Goal: Obtain resource: Obtain resource

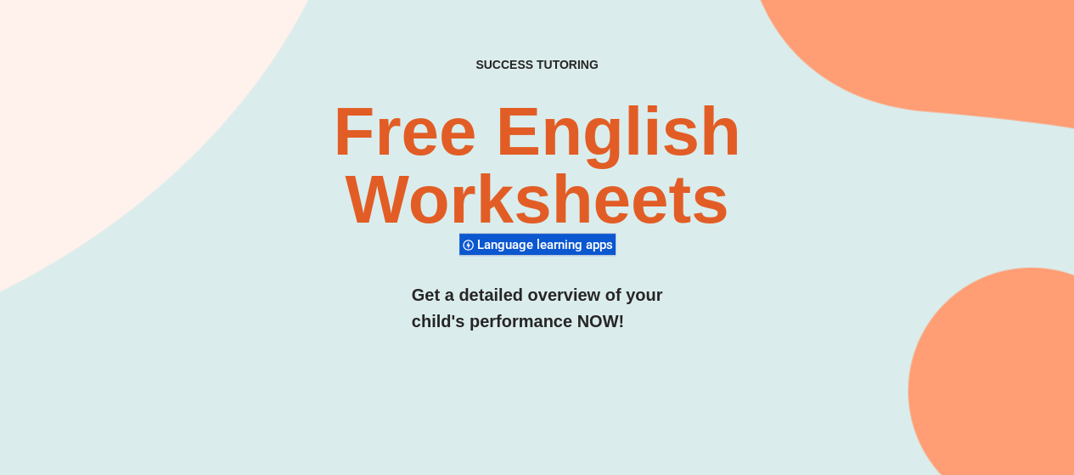
scroll to position [143, 0]
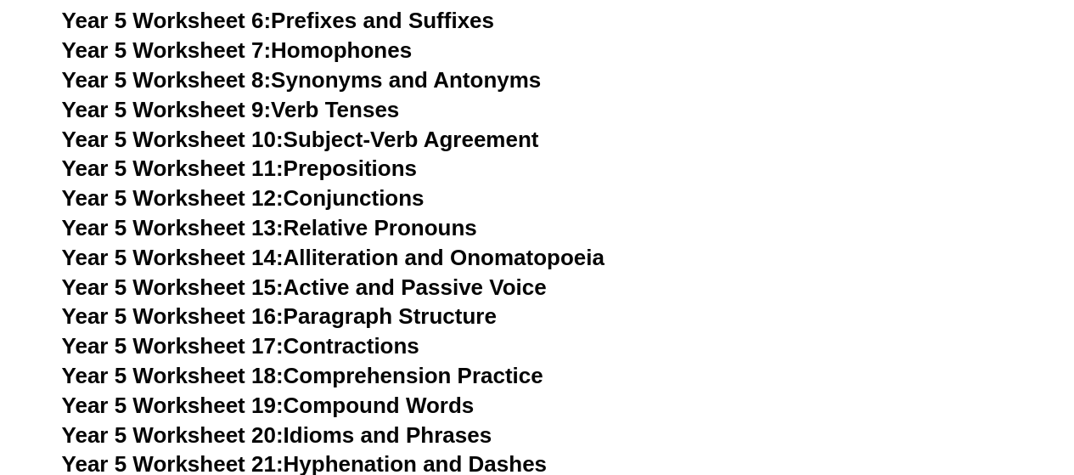
scroll to position [9012, 0]
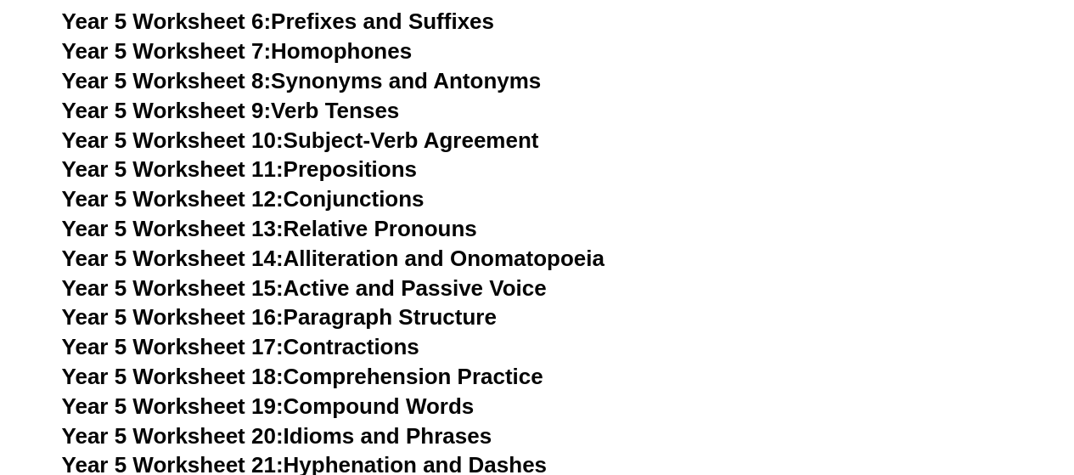
click at [351, 137] on link "Year 5 Worksheet 10: Subject-Verb Agreement" at bounding box center [300, 139] width 477 height 25
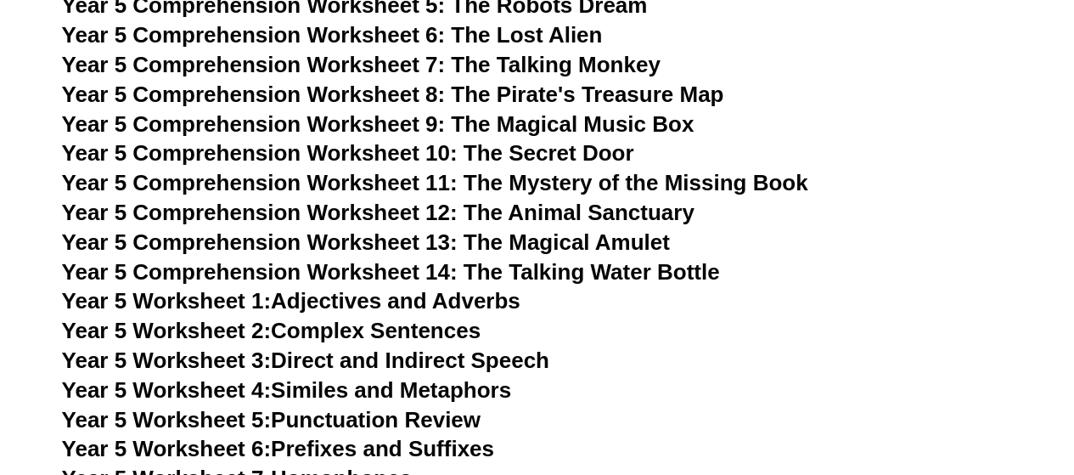
scroll to position [8586, 0]
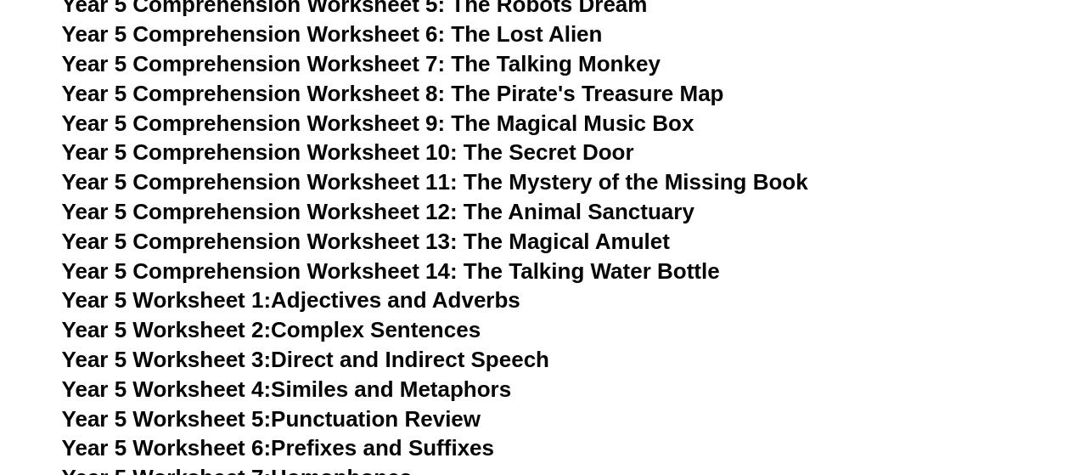
click at [396, 150] on span "Year 5 Comprehension Worksheet 10: The Secret Door" at bounding box center [348, 151] width 572 height 25
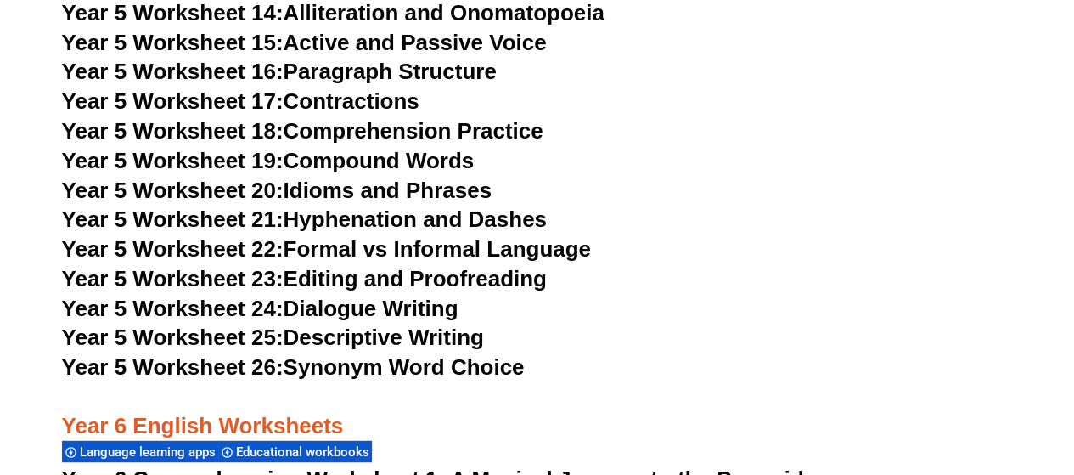
scroll to position [9256, 0]
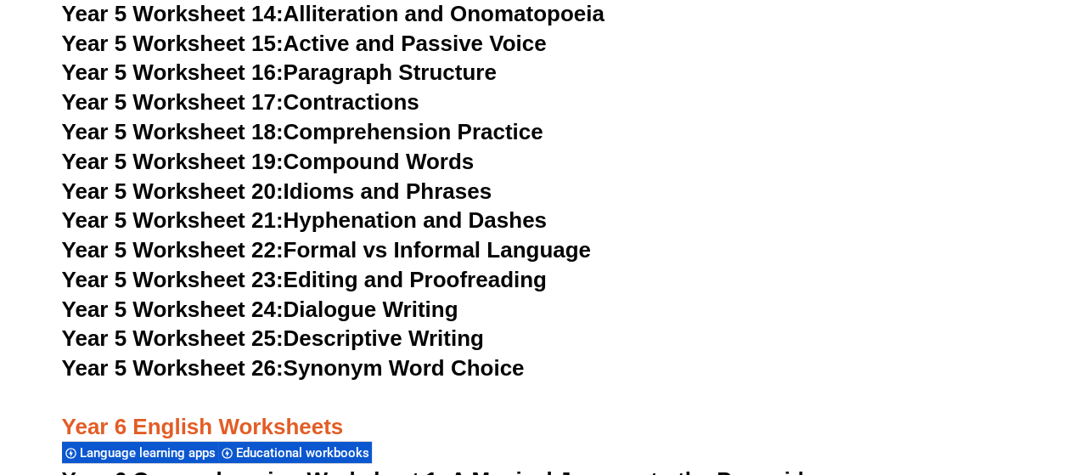
click at [380, 126] on link "Year 5 Worksheet 18: Comprehension Practice" at bounding box center [302, 131] width 481 height 25
click at [370, 160] on link "Year 5 Worksheet 19: Compound Words" at bounding box center [268, 161] width 413 height 25
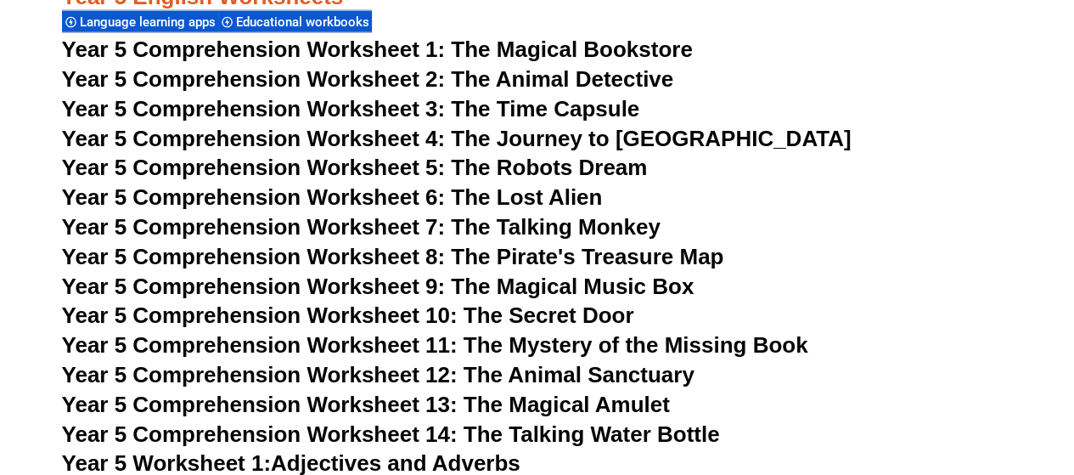
scroll to position [8419, 0]
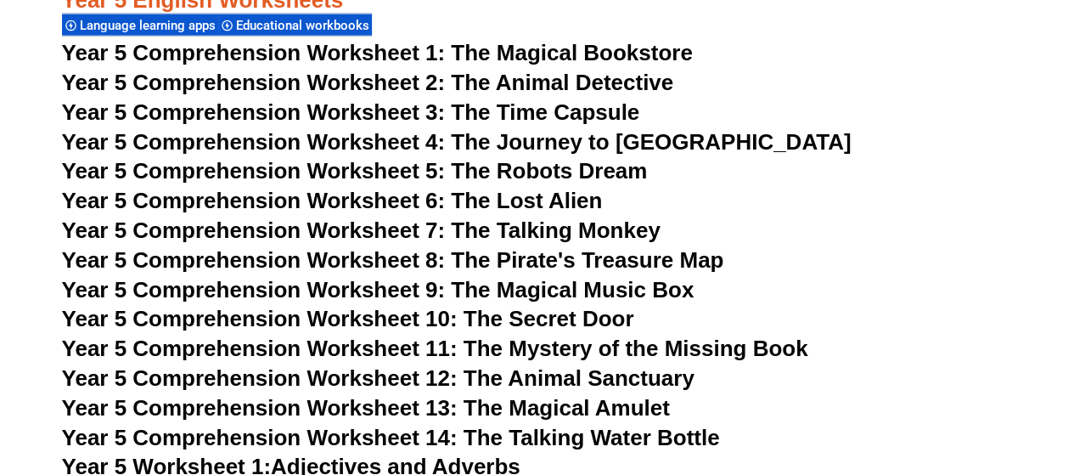
click at [314, 174] on span "Year 5 Comprehension Worksheet 5: The Robots Dream" at bounding box center [355, 170] width 586 height 25
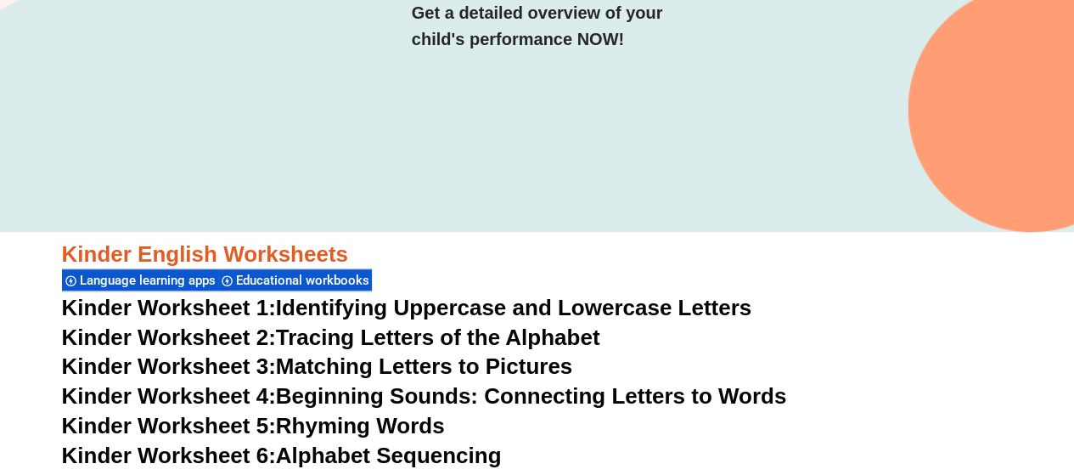
scroll to position [0, 0]
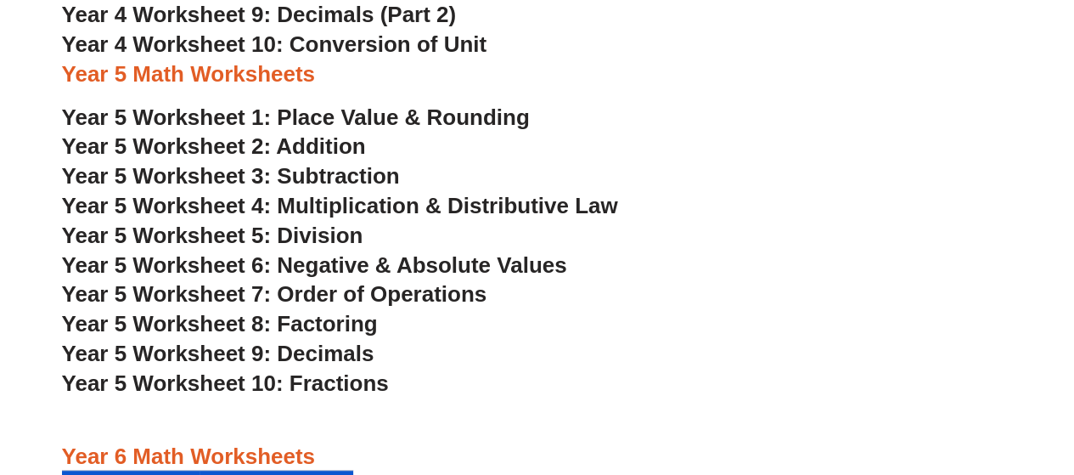
scroll to position [3379, 0]
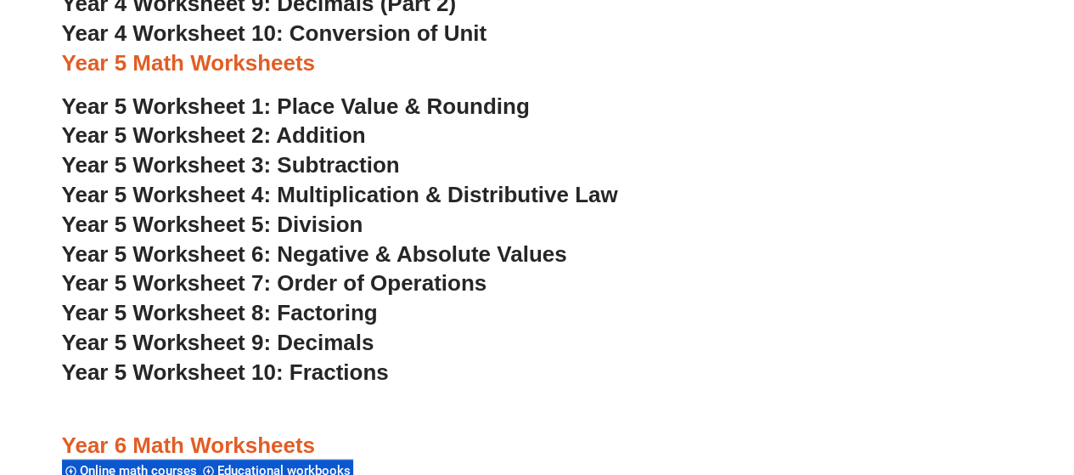
drag, startPoint x: 272, startPoint y: 102, endPoint x: 717, endPoint y: 164, distance: 450.0
click at [717, 164] on h3 "Year 5 Worksheet 3: Subtraction" at bounding box center [537, 165] width 951 height 29
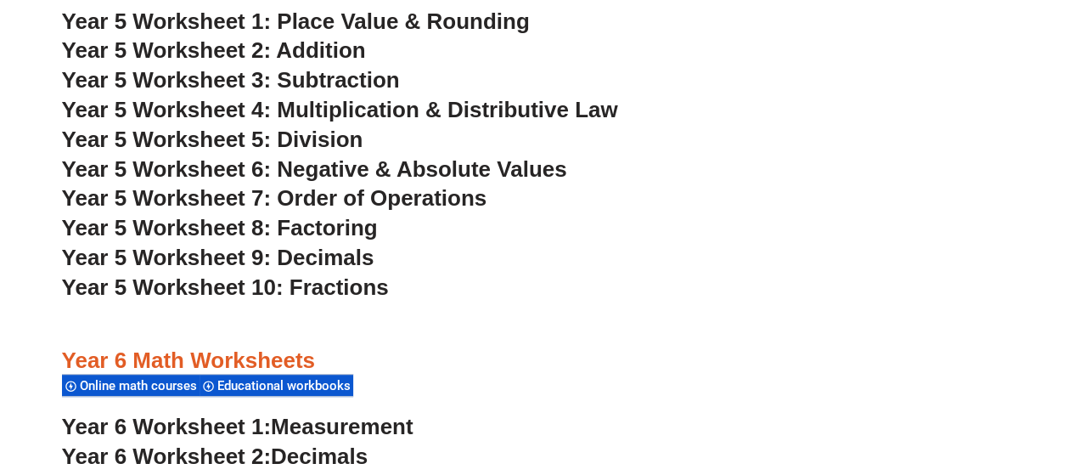
scroll to position [3459, 0]
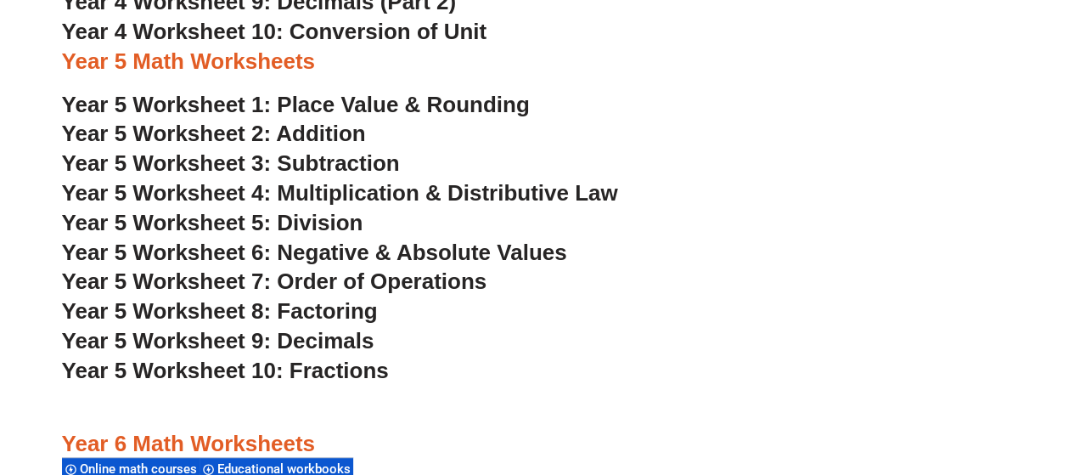
scroll to position [3413, 0]
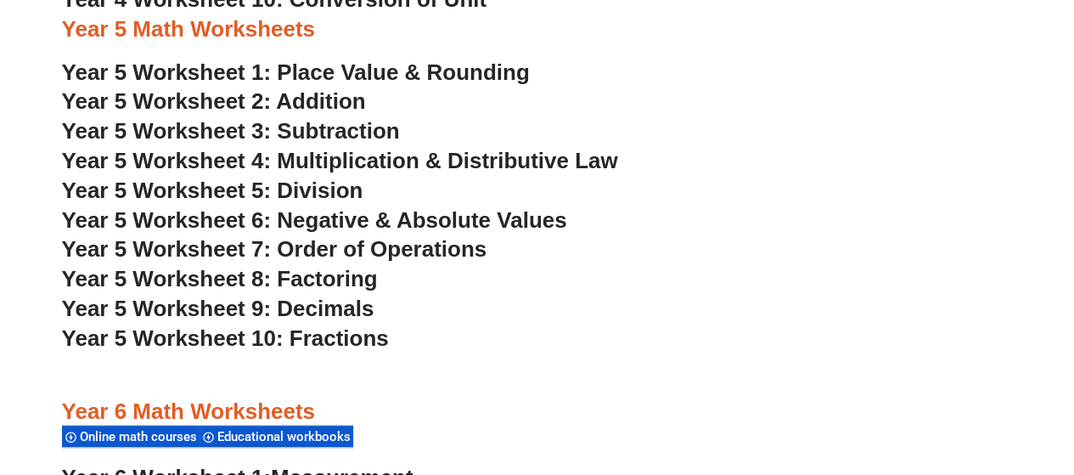
click at [498, 216] on span "Year 5 Worksheet 6: Negative & Absolute Values" at bounding box center [314, 219] width 505 height 25
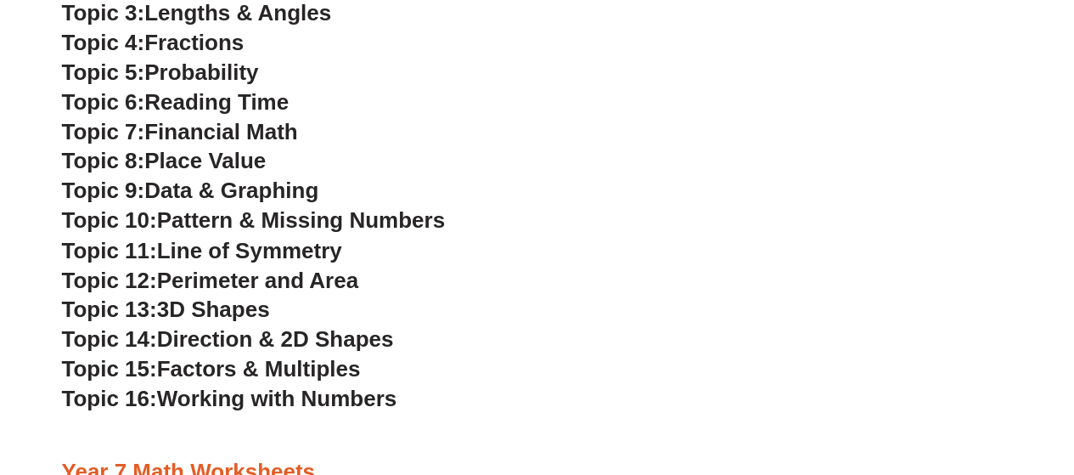
scroll to position [4575, 0]
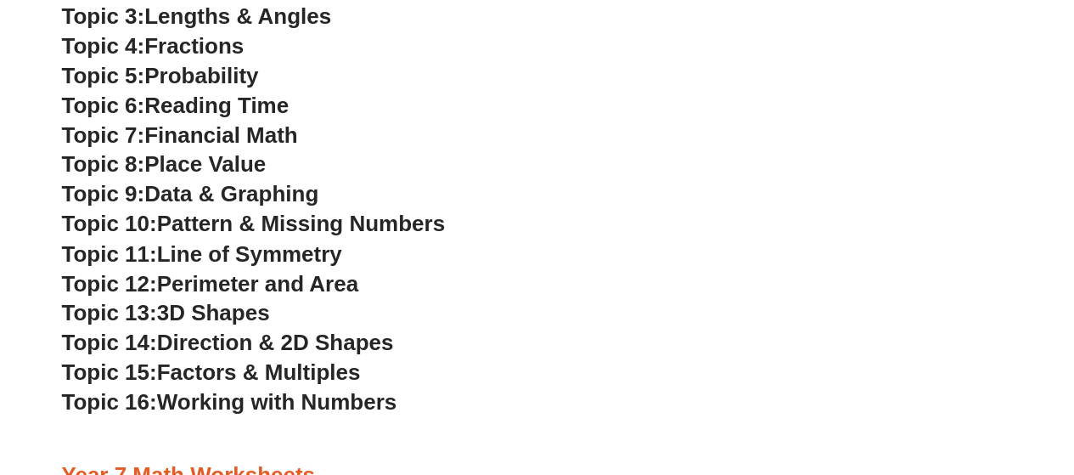
click at [348, 401] on span "Working with Numbers" at bounding box center [276, 400] width 239 height 25
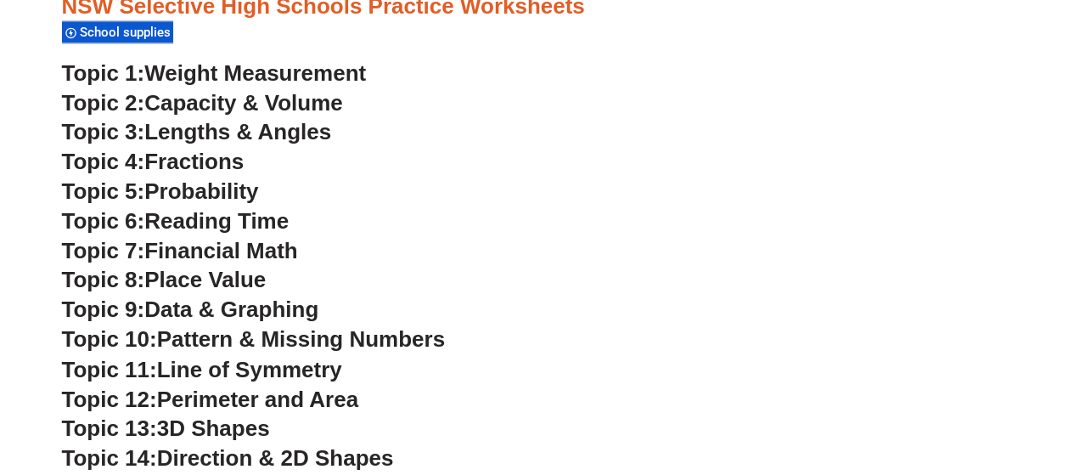
scroll to position [4458, 0]
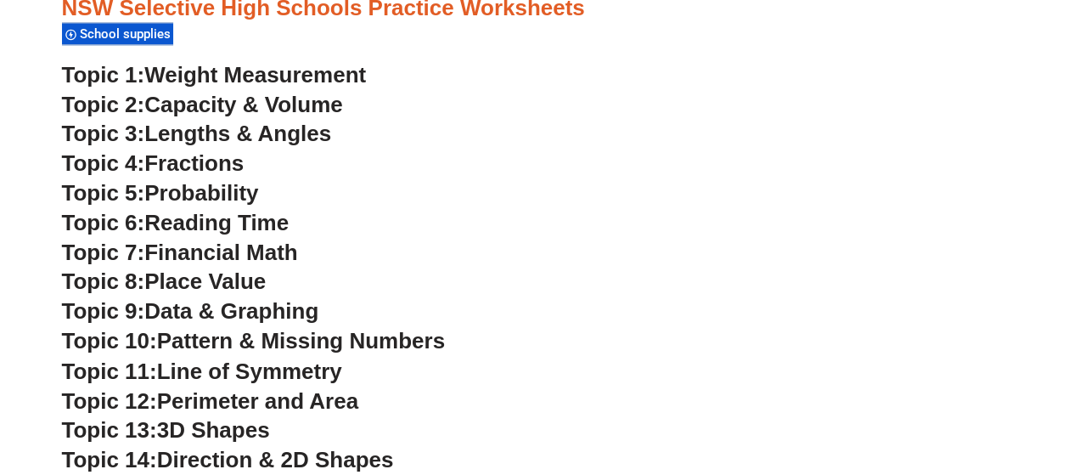
click at [348, 69] on span "Weight Measurement" at bounding box center [255, 74] width 222 height 25
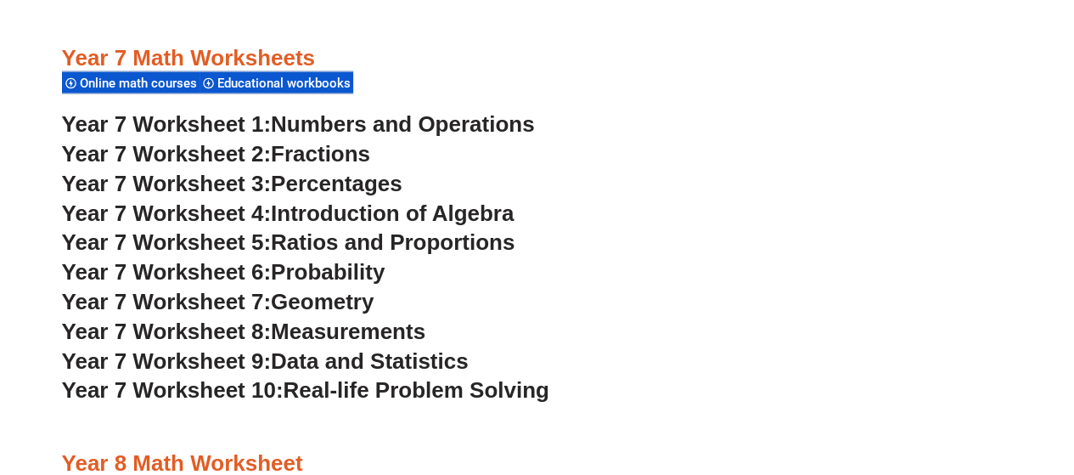
scroll to position [5000, 0]
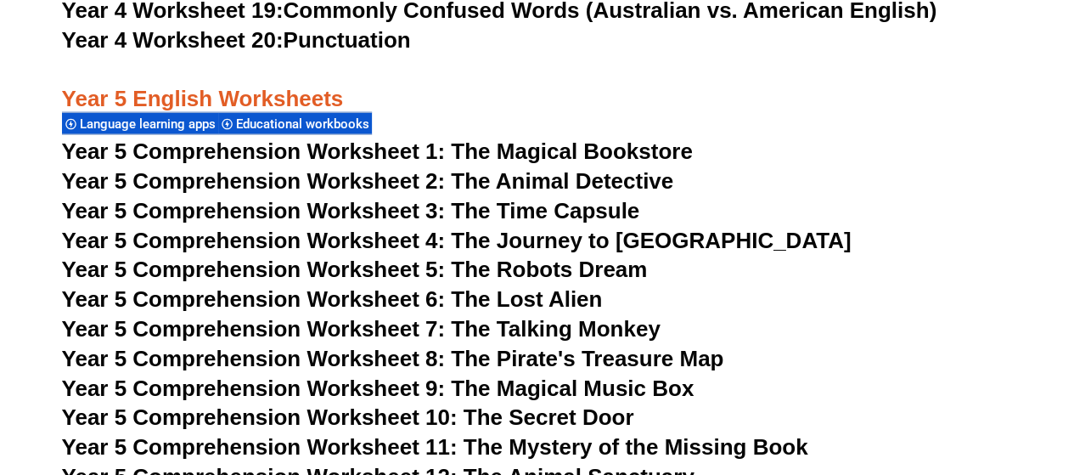
scroll to position [8318, 0]
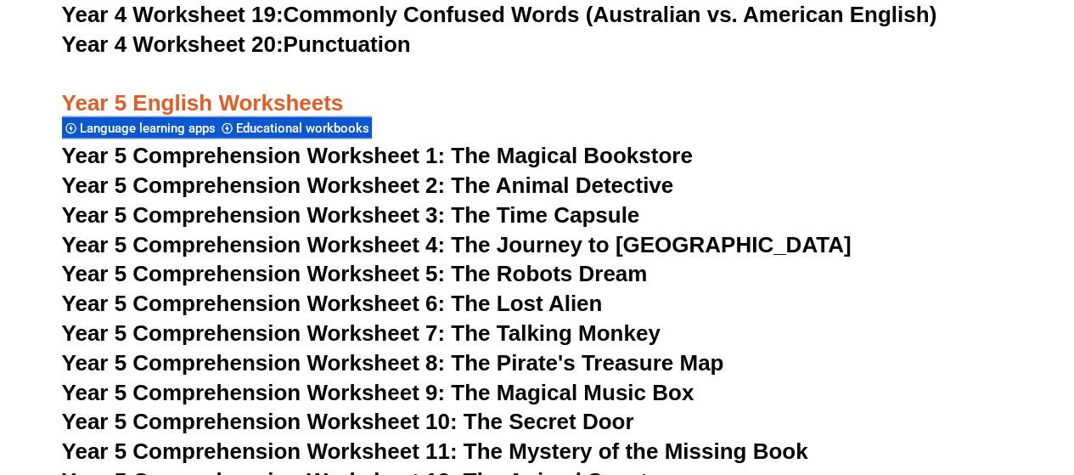
click at [456, 155] on span "Year 5 Comprehension Worksheet 1: The Magical Bookstore" at bounding box center [377, 155] width 631 height 25
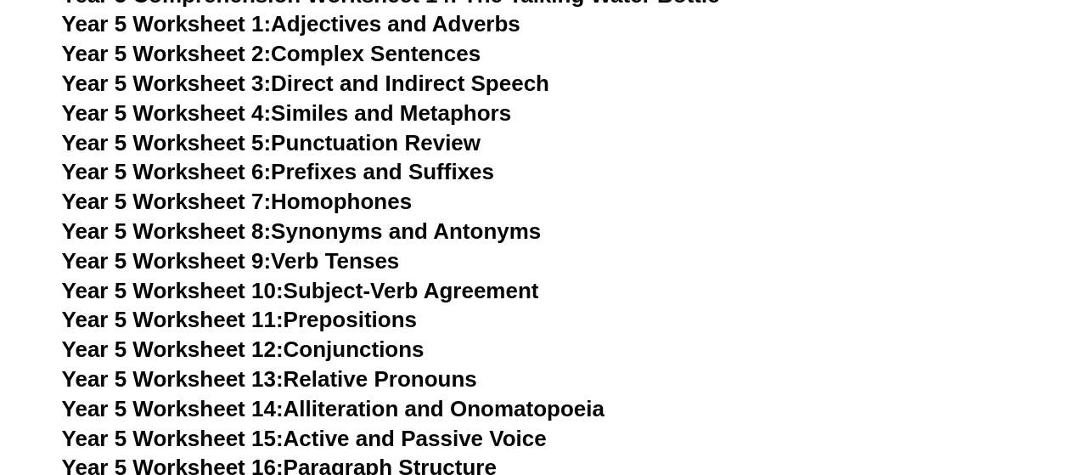
scroll to position [8818, 0]
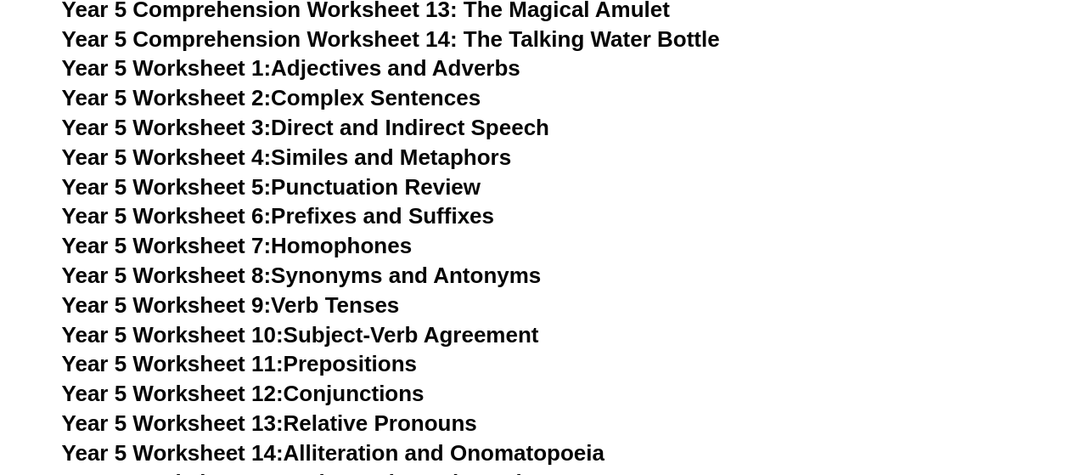
click at [394, 65] on link "Year 5 Worksheet 1: Adjectives and Adverbs" at bounding box center [291, 67] width 458 height 25
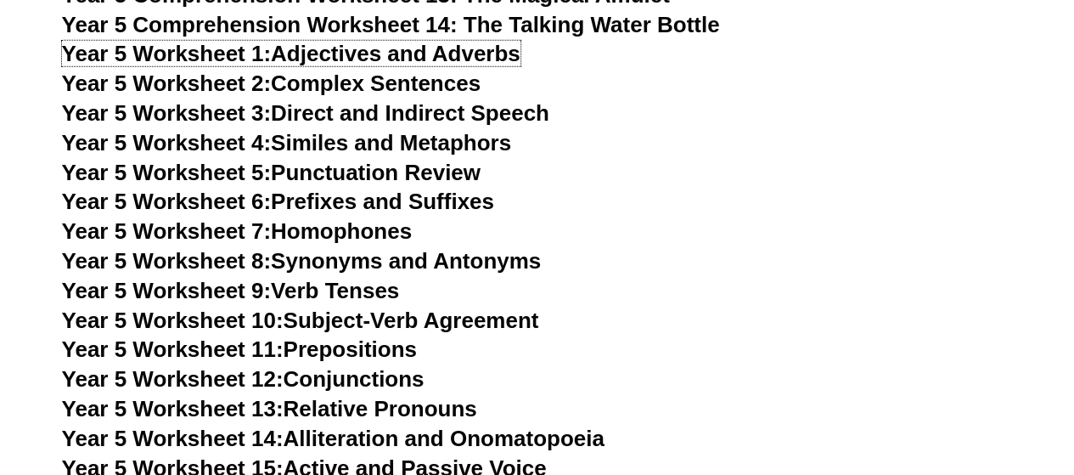
scroll to position [8832, 0]
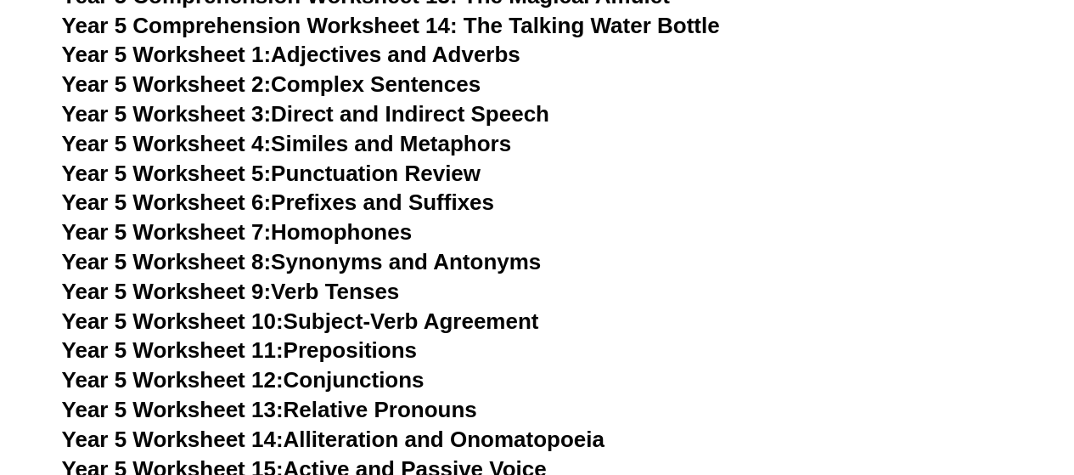
click at [380, 86] on link "Year 5 Worksheet 2: Complex Sentences" at bounding box center [271, 83] width 419 height 25
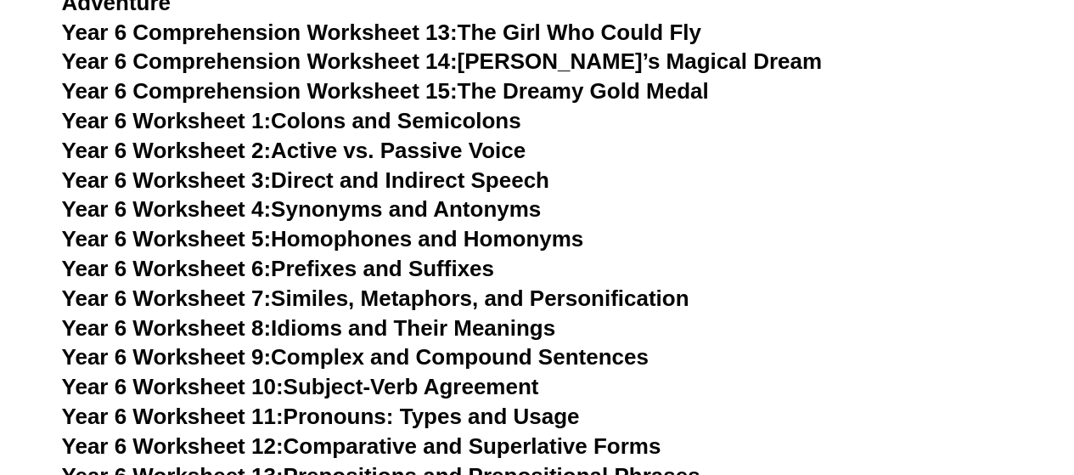
scroll to position [10096, 0]
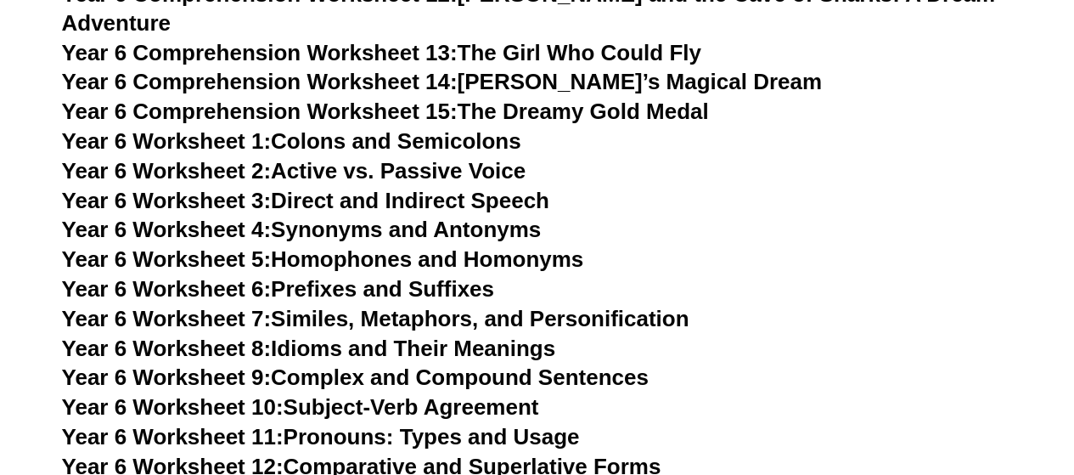
click at [340, 128] on link "Year 6 Worksheet 1: Colons and Semicolons" at bounding box center [291, 140] width 459 height 25
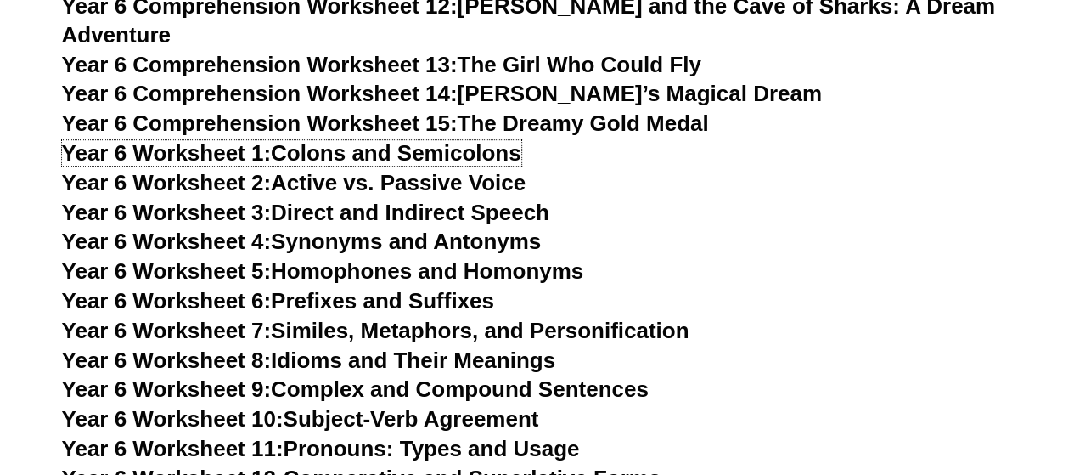
scroll to position [10083, 0]
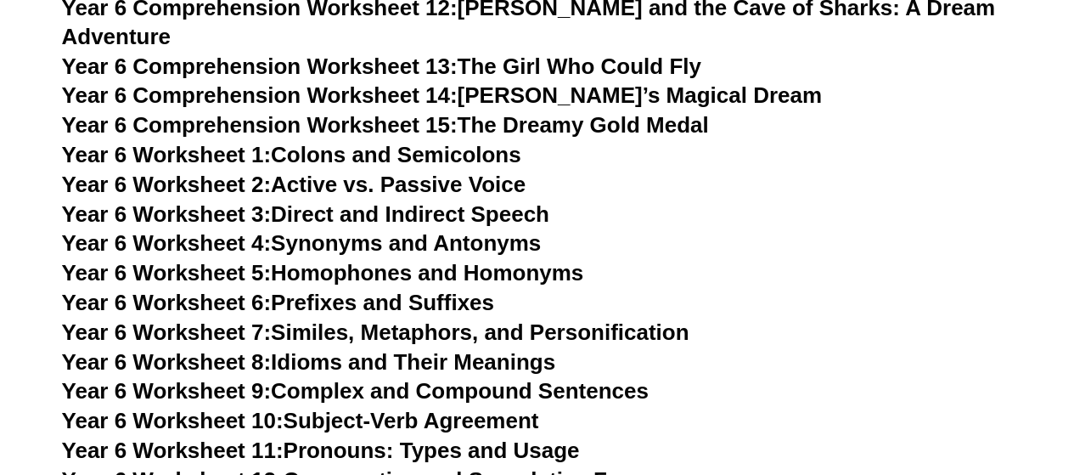
click at [645, 200] on h3 "Year 6 Worksheet 3: Direct and Indirect Speech" at bounding box center [537, 214] width 951 height 29
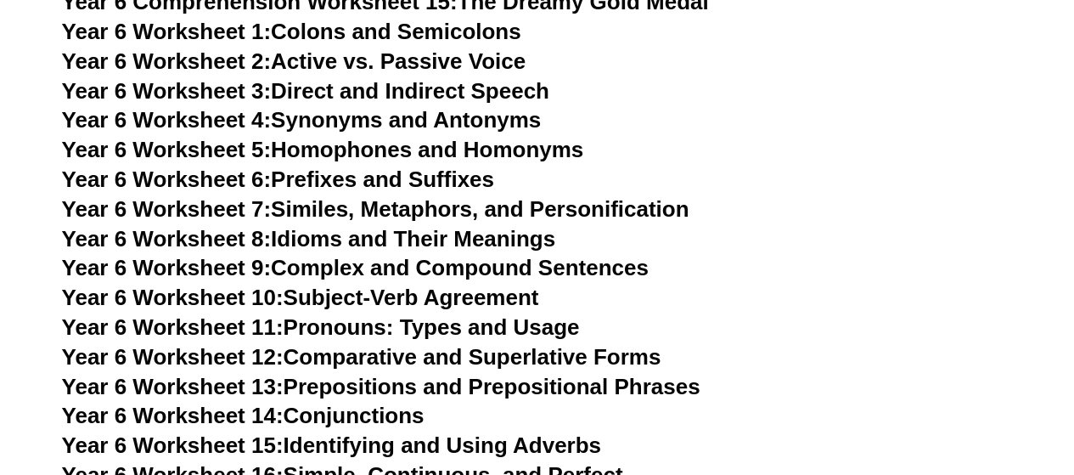
scroll to position [10123, 0]
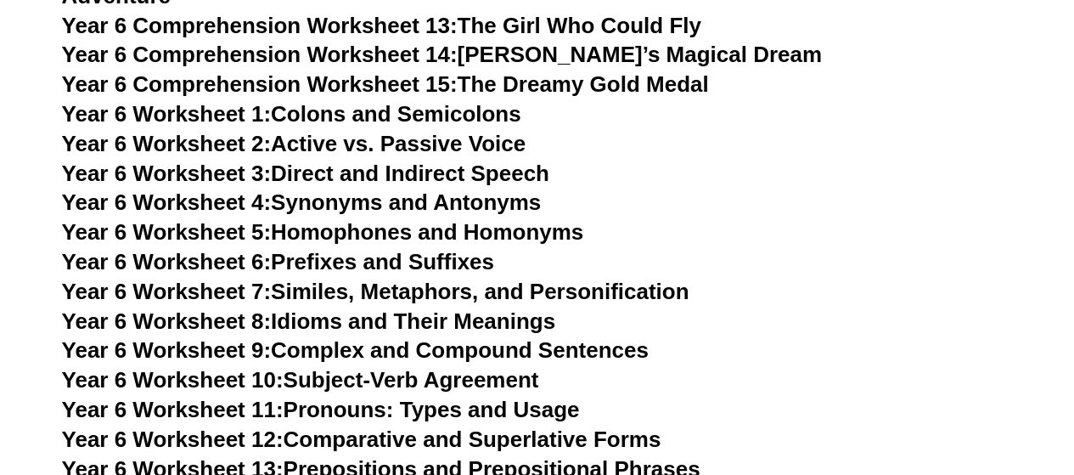
click at [427, 131] on link "Year 6 Worksheet 2: Active vs. Passive Voice" at bounding box center [294, 143] width 464 height 25
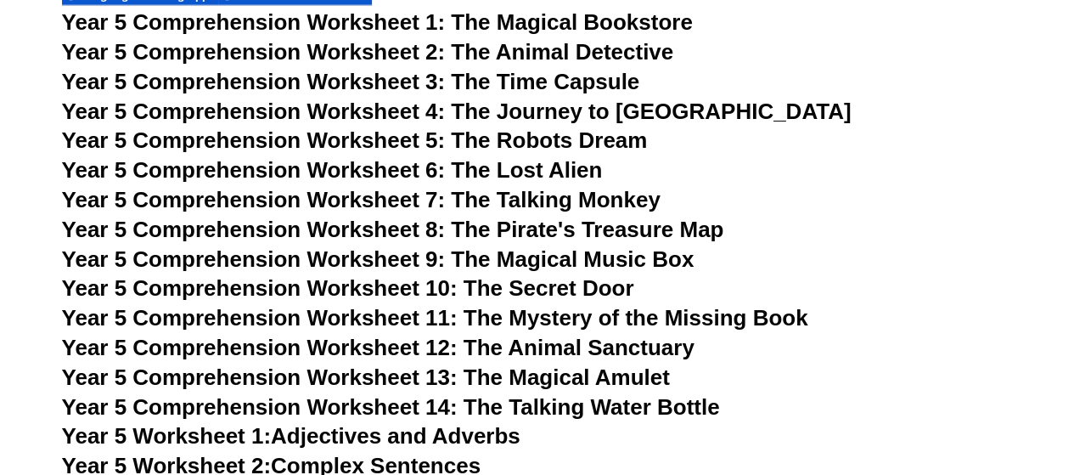
scroll to position [8707, 0]
